Goal: Navigation & Orientation: Find specific page/section

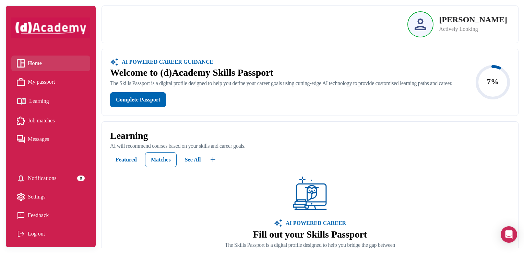
click at [44, 107] on div "Learning" at bounding box center [33, 101] width 32 height 12
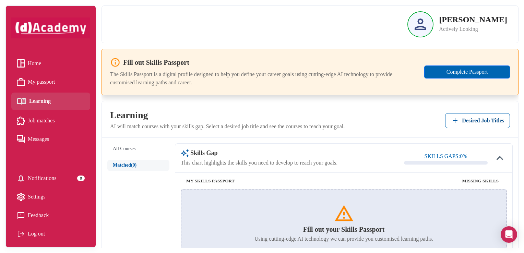
click at [45, 126] on li "Job matches" at bounding box center [50, 121] width 79 height 16
click at [50, 121] on span "Job matches" at bounding box center [41, 121] width 27 height 10
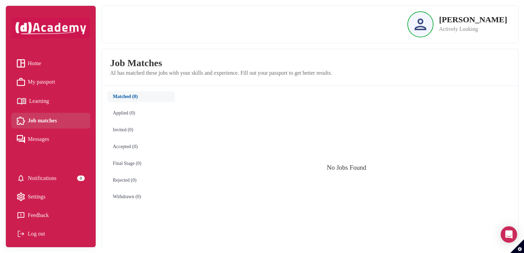
click at [49, 144] on span "Messages" at bounding box center [38, 139] width 21 height 10
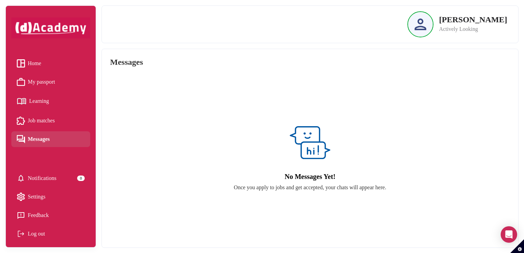
click at [32, 66] on span "Home" at bounding box center [34, 63] width 13 height 10
